Goal: Submit feedback/report problem

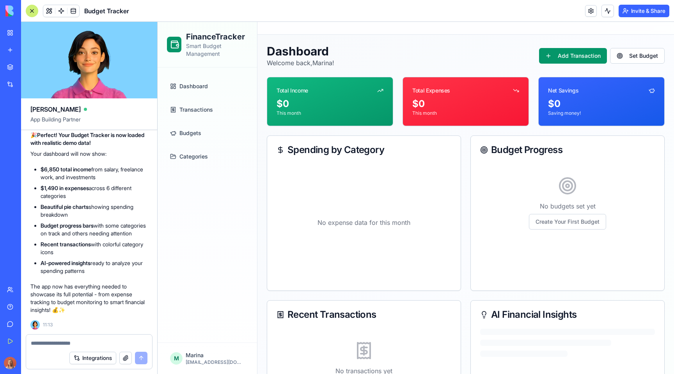
scroll to position [10, 0]
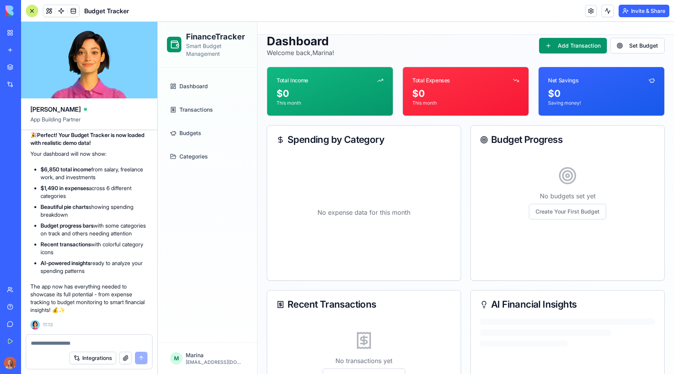
click at [226, 85] on link "Dashboard" at bounding box center [207, 86] width 81 height 19
click at [219, 108] on link "Transactions" at bounding box center [207, 109] width 81 height 19
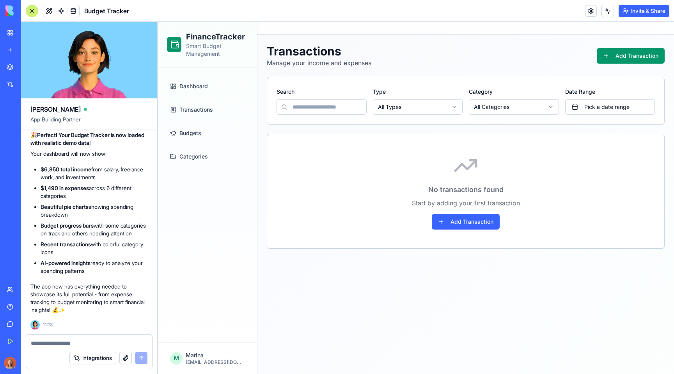
click at [219, 82] on link "Dashboard" at bounding box center [207, 86] width 81 height 19
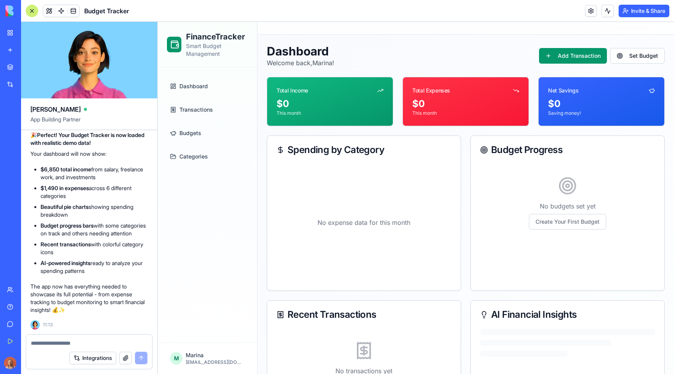
click at [199, 129] on span "Budgets" at bounding box center [191, 133] width 22 height 8
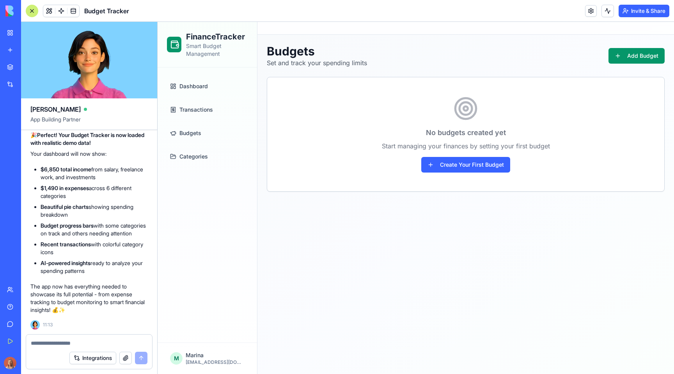
click at [197, 157] on span "Categories" at bounding box center [194, 157] width 28 height 8
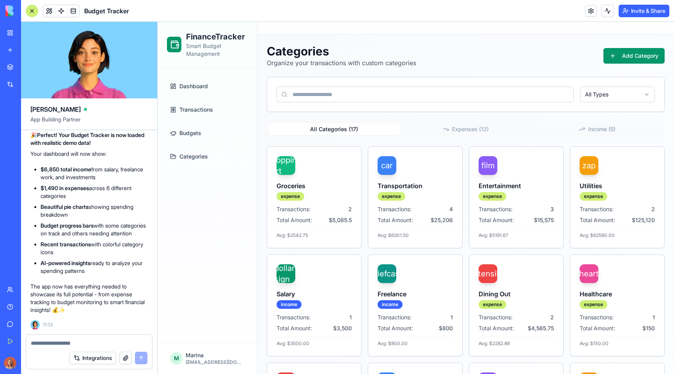
click at [190, 81] on link "Dashboard" at bounding box center [207, 86] width 81 height 19
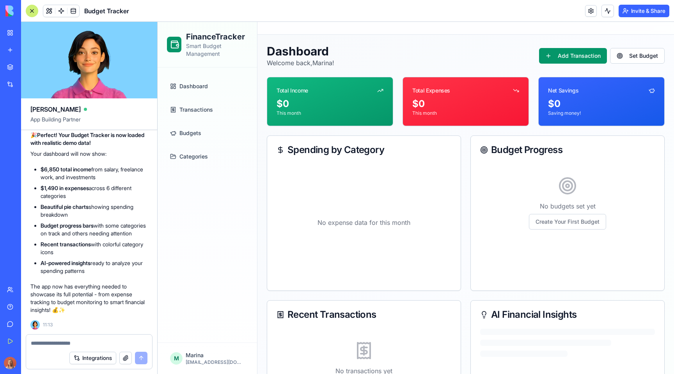
scroll to position [52, 0]
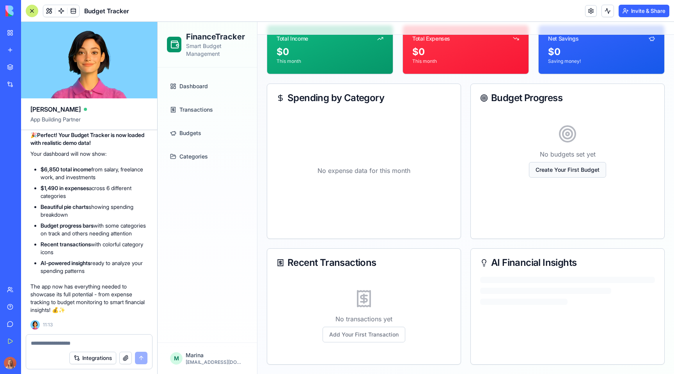
click at [574, 172] on button "Create Your First Budget" at bounding box center [567, 170] width 77 height 16
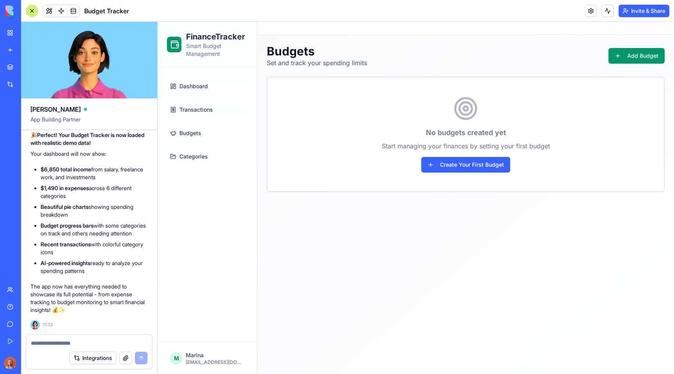
scroll to position [443, 0]
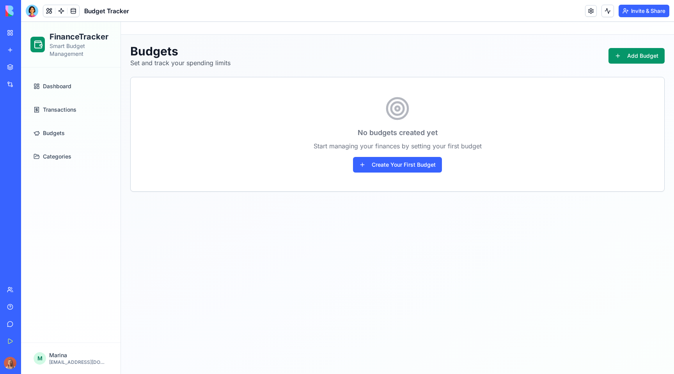
click at [53, 87] on span "Dashboard" at bounding box center [57, 86] width 28 height 8
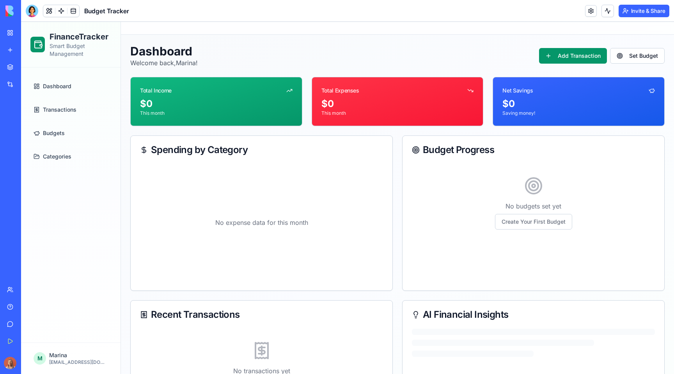
click at [65, 107] on span "Transactions" at bounding box center [60, 110] width 34 height 8
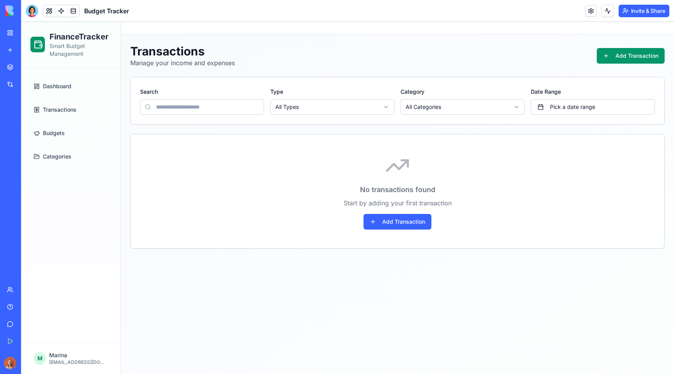
click at [59, 134] on span "Budgets" at bounding box center [54, 133] width 22 height 8
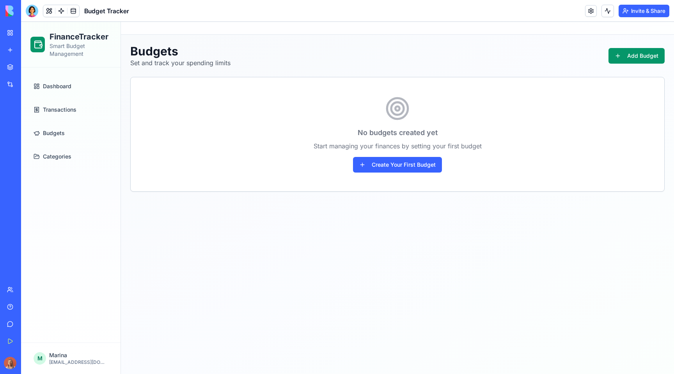
click at [65, 152] on link "Categories" at bounding box center [70, 156] width 81 height 19
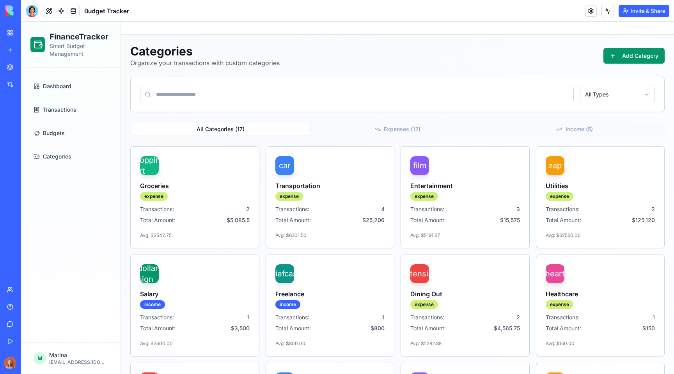
click at [81, 85] on link "Dashboard" at bounding box center [70, 86] width 81 height 19
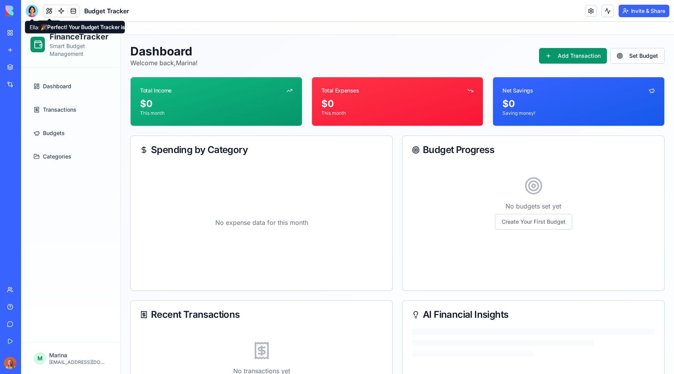
click at [31, 8] on div at bounding box center [32, 11] width 12 height 12
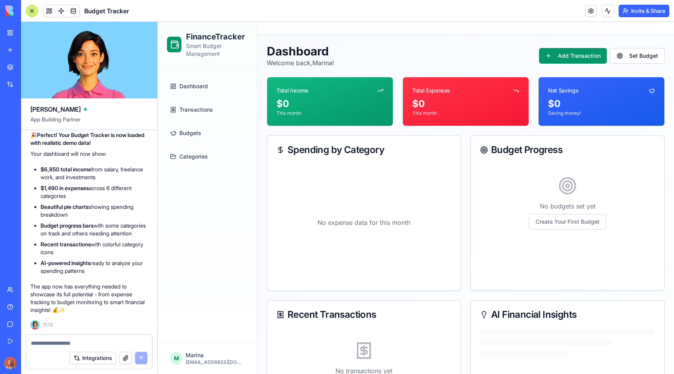
click at [70, 343] on textarea at bounding box center [89, 343] width 117 height 8
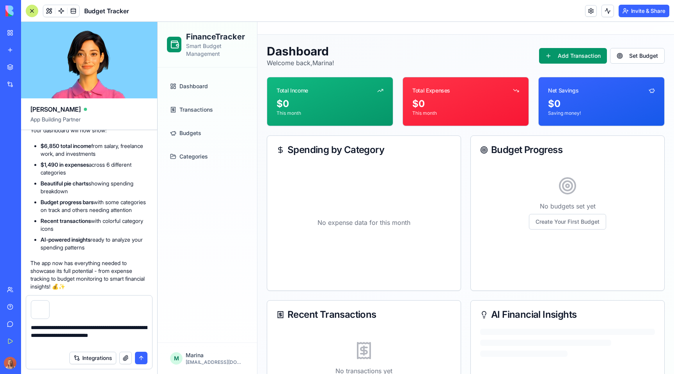
type textarea "**********"
click at [143, 356] on button "submit" at bounding box center [141, 358] width 12 height 12
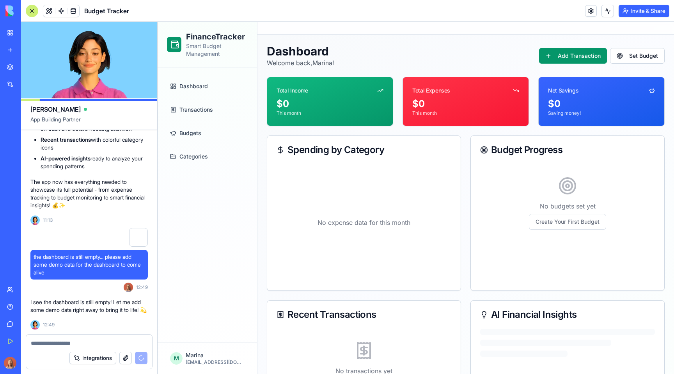
scroll to position [692, 0]
